Goal: Transaction & Acquisition: Purchase product/service

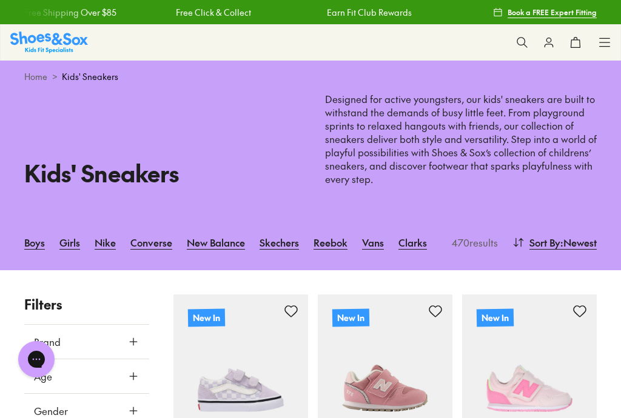
click at [131, 338] on icon at bounding box center [133, 342] width 12 height 12
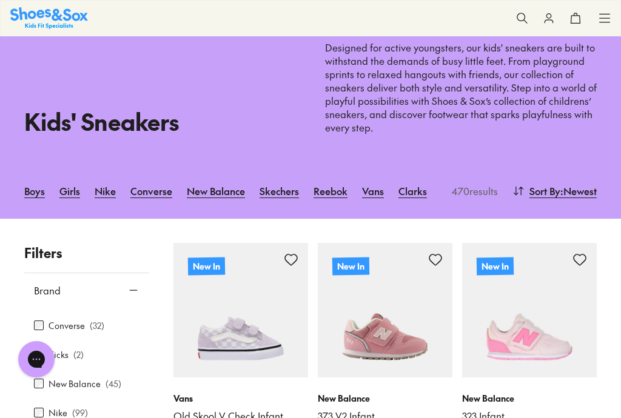
scroll to position [129, 0]
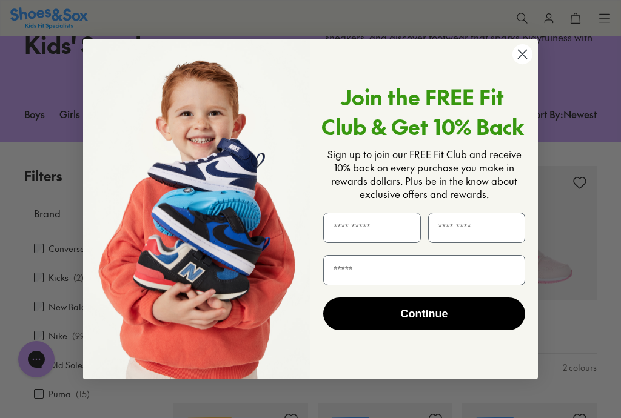
click at [523, 64] on circle "Close dialog" at bounding box center [522, 54] width 20 height 20
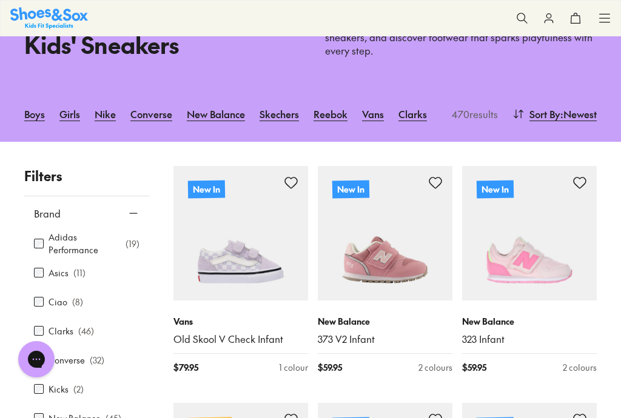
scroll to position [26, 0]
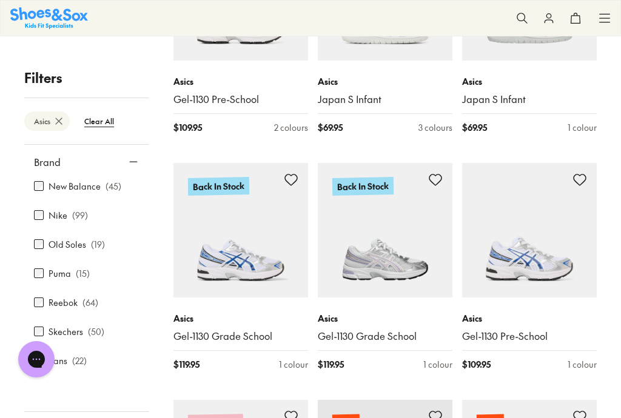
scroll to position [369, 0]
click at [132, 163] on icon at bounding box center [133, 162] width 12 height 12
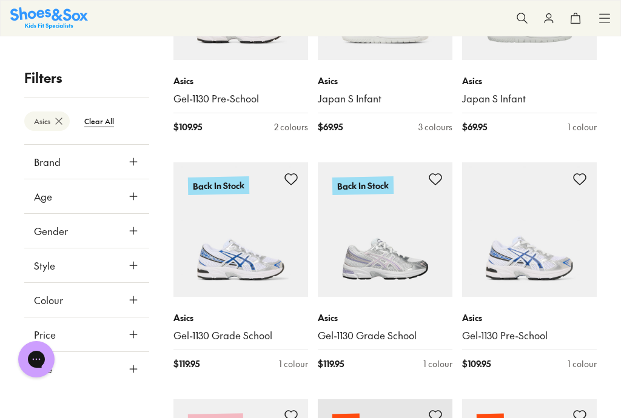
click at [133, 196] on icon at bounding box center [133, 196] width 12 height 12
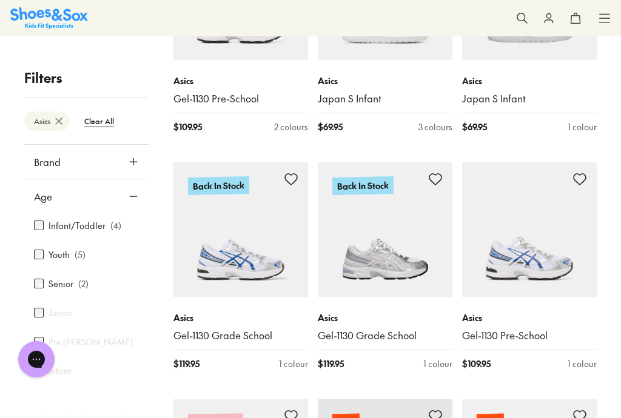
scroll to position [112, 0]
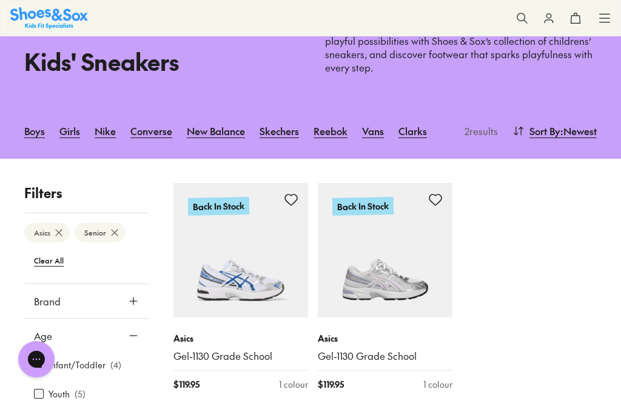
click at [395, 267] on img at bounding box center [385, 250] width 135 height 135
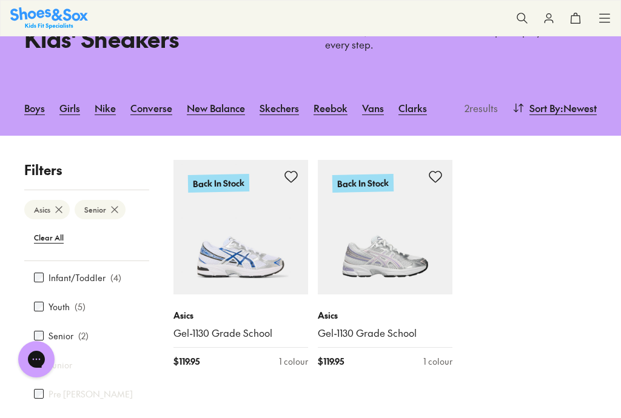
scroll to position [62, 0]
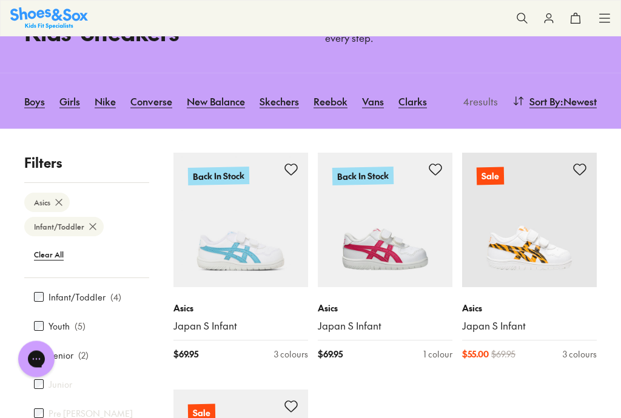
scroll to position [142, 0]
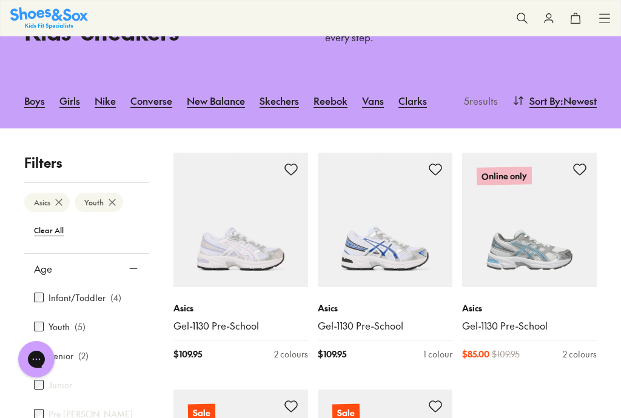
scroll to position [17, 0]
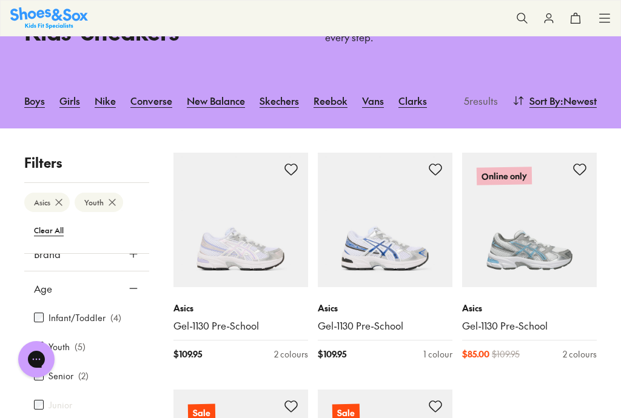
click at [134, 283] on icon at bounding box center [133, 289] width 12 height 12
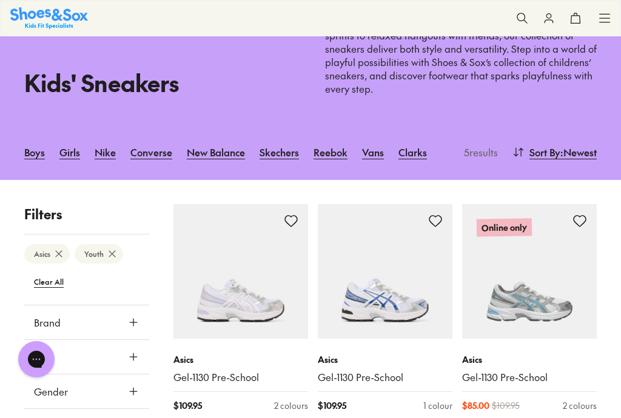
scroll to position [0, 0]
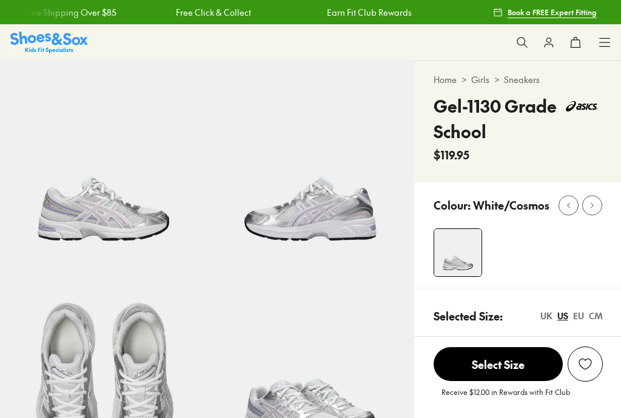
scroll to position [57, 0]
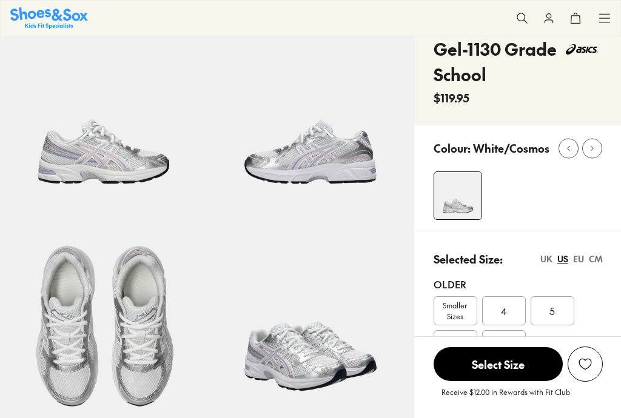
select select "*"
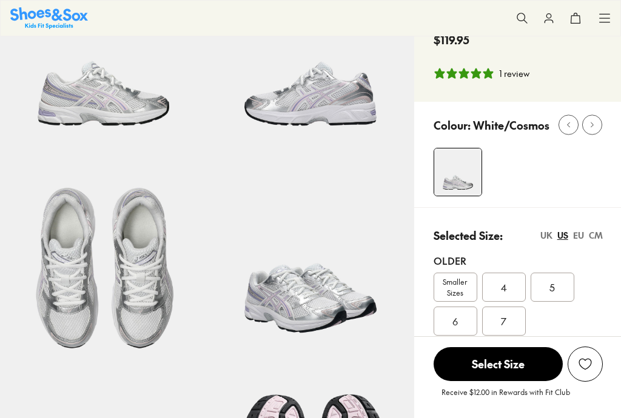
scroll to position [0, 0]
